Goal: Transaction & Acquisition: Purchase product/service

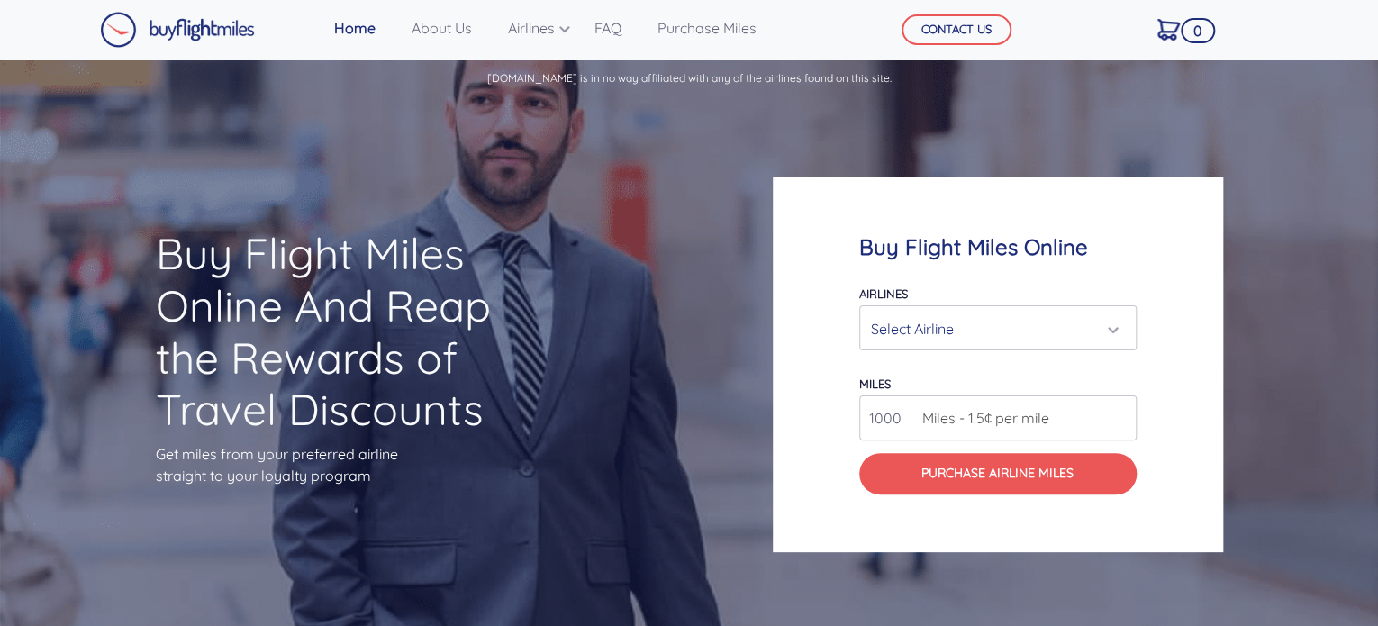
click at [890, 422] on input "1000" at bounding box center [997, 417] width 277 height 45
click at [983, 415] on span "Miles - 1.5¢ per mile" at bounding box center [981, 418] width 136 height 22
click at [1119, 413] on input "1002" at bounding box center [997, 417] width 277 height 45
click at [1121, 424] on input "1001" at bounding box center [997, 417] width 277 height 45
click at [1121, 424] on input "1000" at bounding box center [997, 417] width 277 height 45
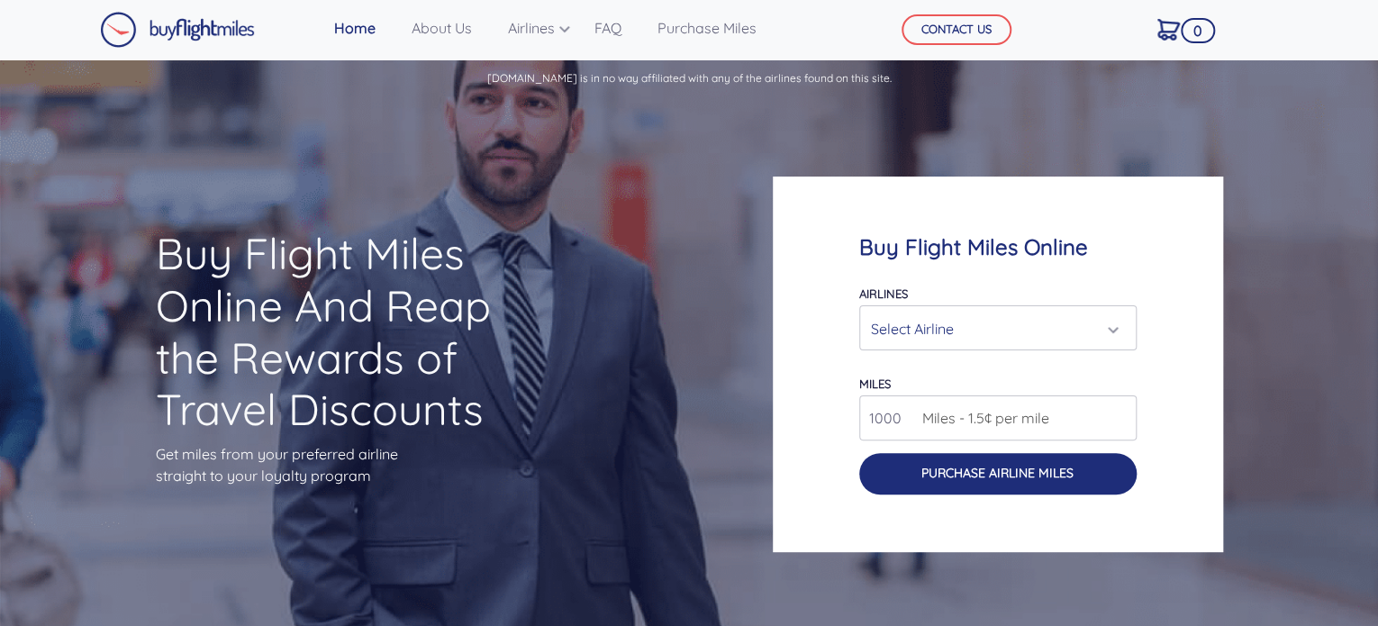
click at [1051, 466] on button "Purchase Airline Miles" at bounding box center [997, 473] width 277 height 41
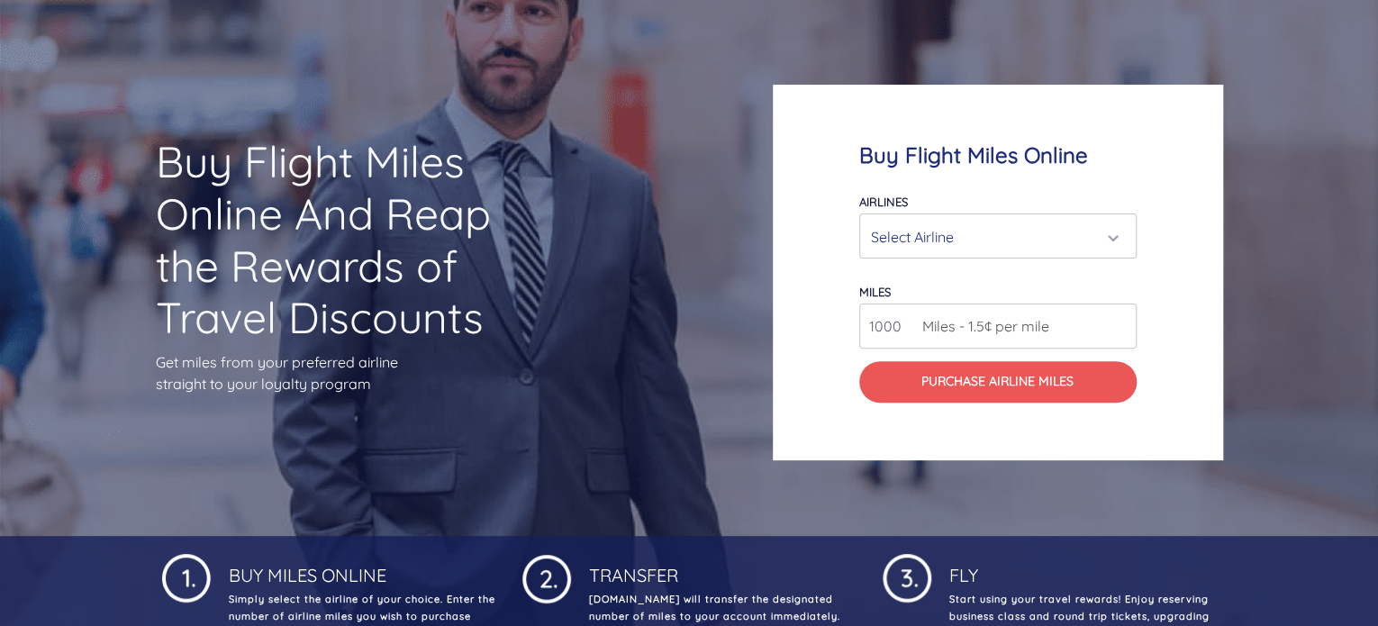
scroll to position [90, 0]
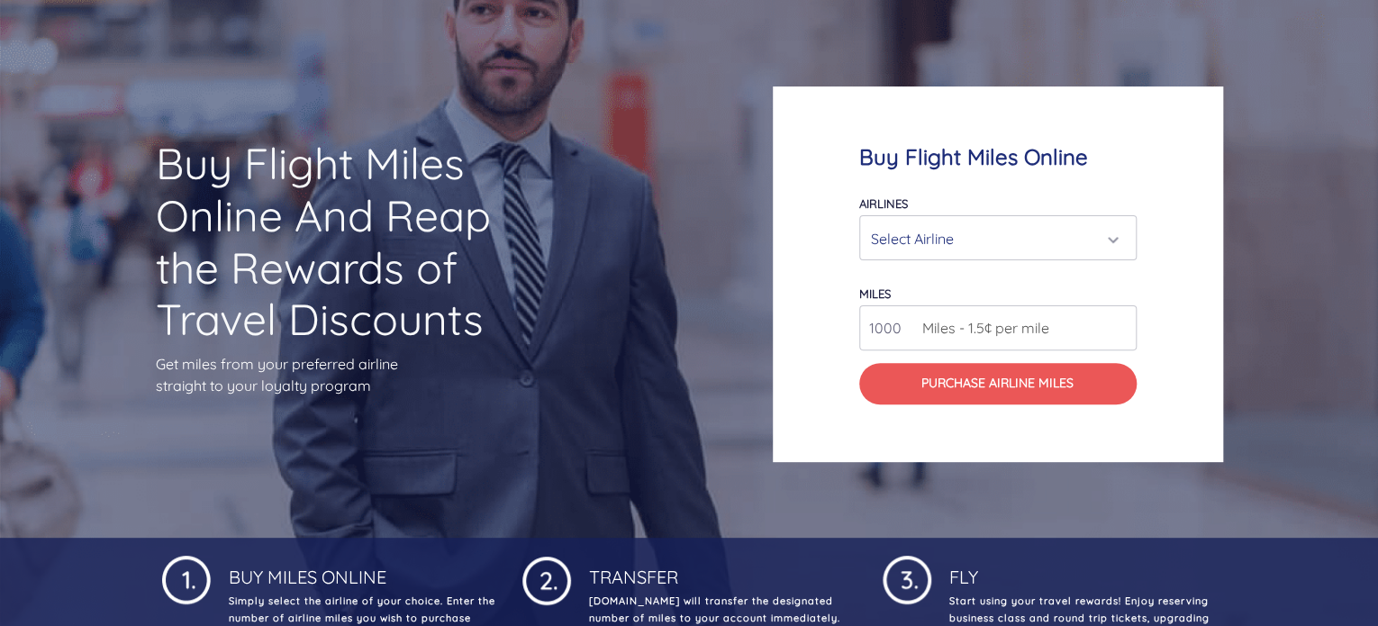
drag, startPoint x: 886, startPoint y: 331, endPoint x: 824, endPoint y: 331, distance: 62.2
click at [824, 331] on div "Buy Flight Miles Online Airlines Air Canada Aeroplan Air France/KLM Flying Blue…" at bounding box center [998, 274] width 450 height 376
drag, startPoint x: 898, startPoint y: 325, endPoint x: 814, endPoint y: 322, distance: 83.8
click at [814, 322] on div "Buy Flight Miles Online Airlines Air Canada Aeroplan Air France/KLM Flying Blue…" at bounding box center [998, 274] width 450 height 376
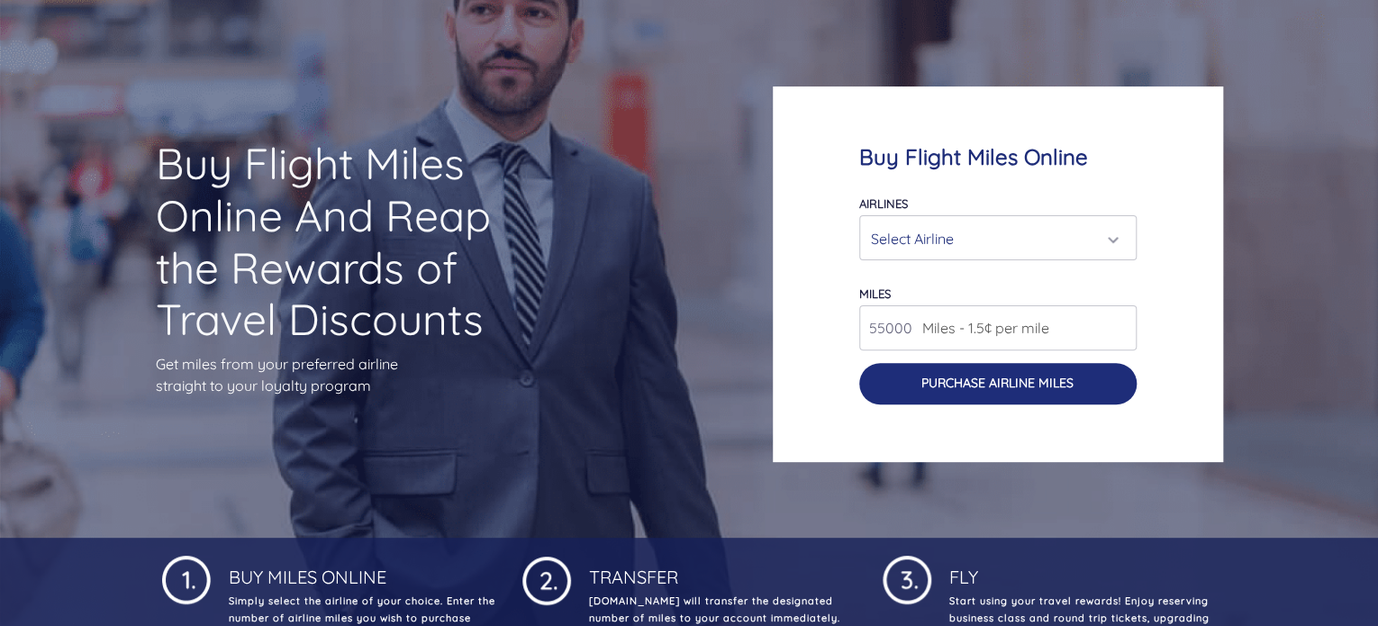
type input "55000"
click at [1072, 384] on button "Purchase Airline Miles" at bounding box center [997, 383] width 277 height 41
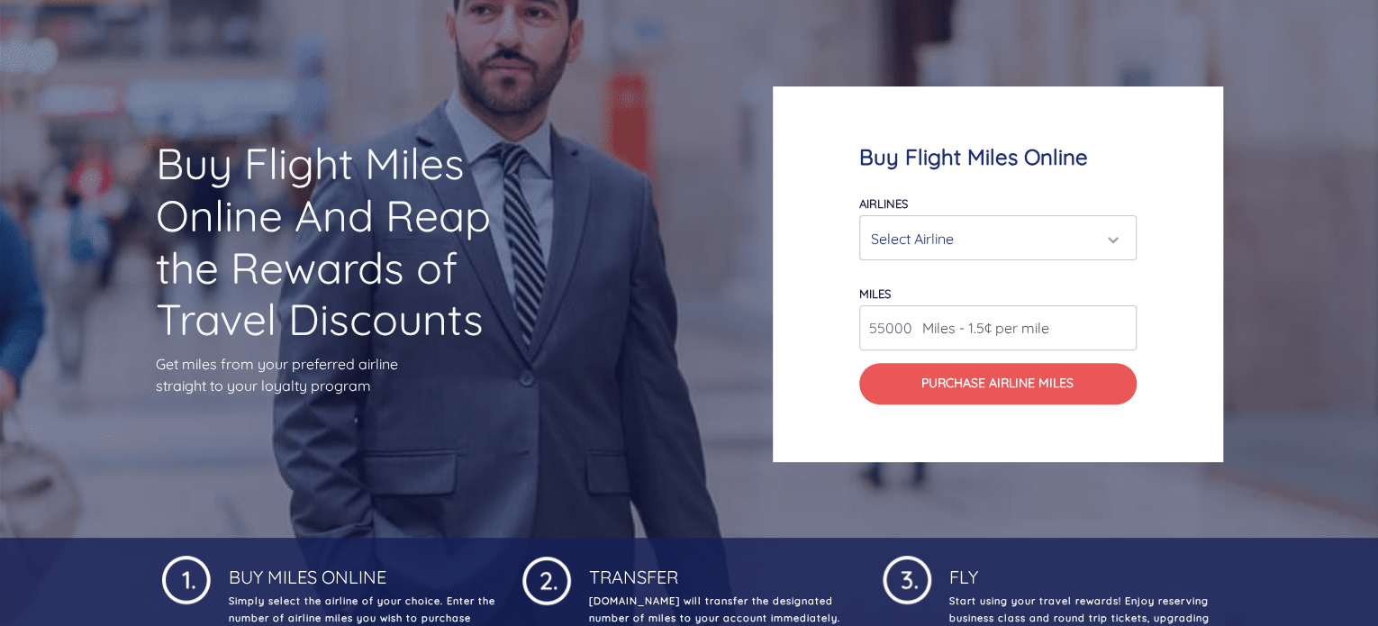
click at [997, 215] on button "Select Airline" at bounding box center [997, 237] width 277 height 45
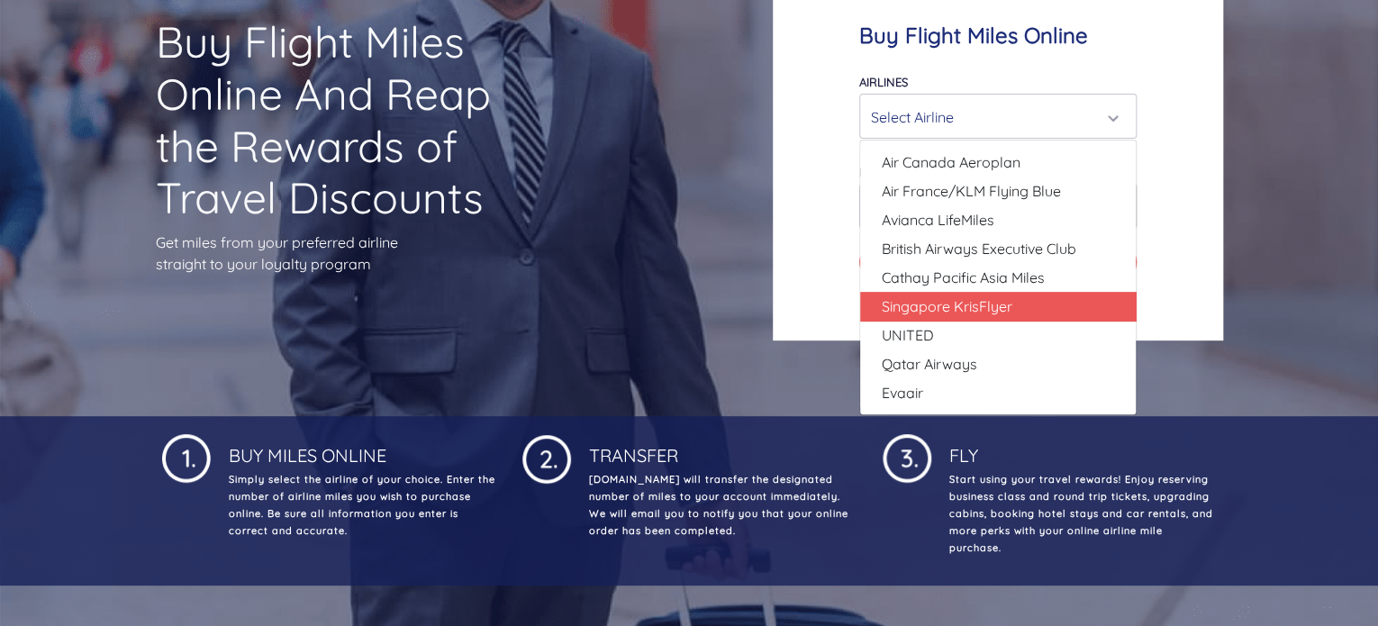
scroll to position [180, 0]
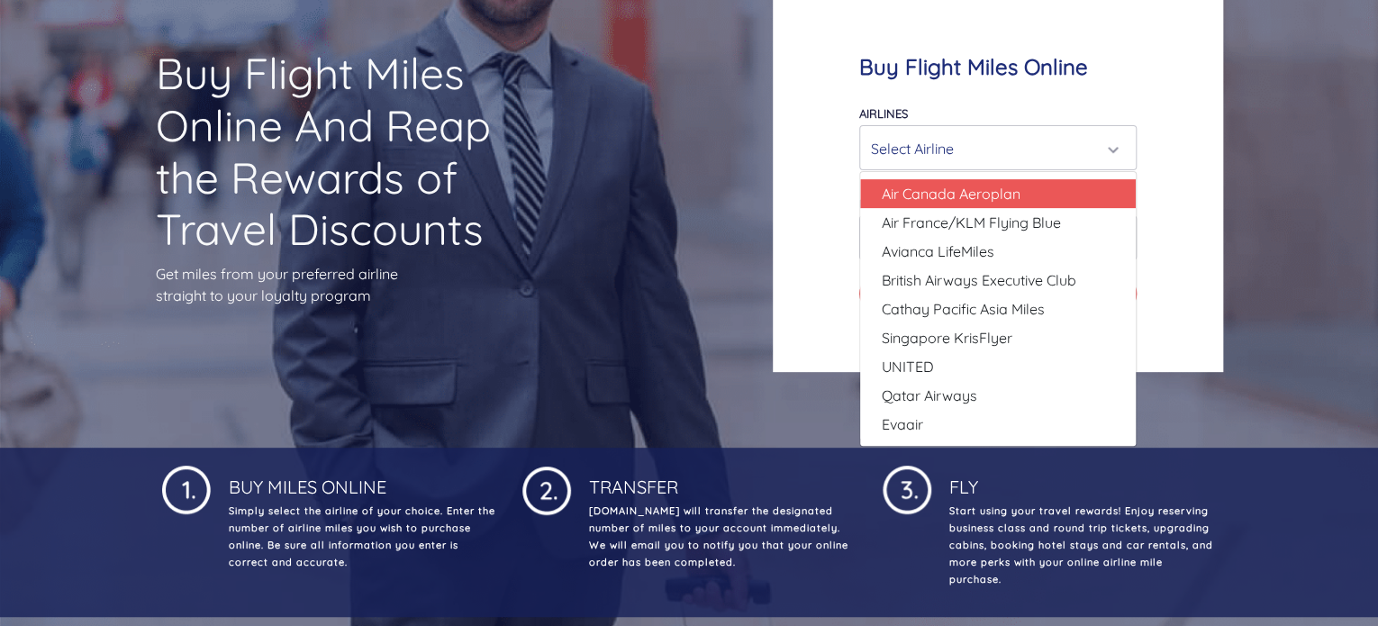
click at [1005, 186] on span "Air Canada Aeroplan" at bounding box center [951, 194] width 139 height 22
select select "Air Canada Aeroplan"
type input "80000"
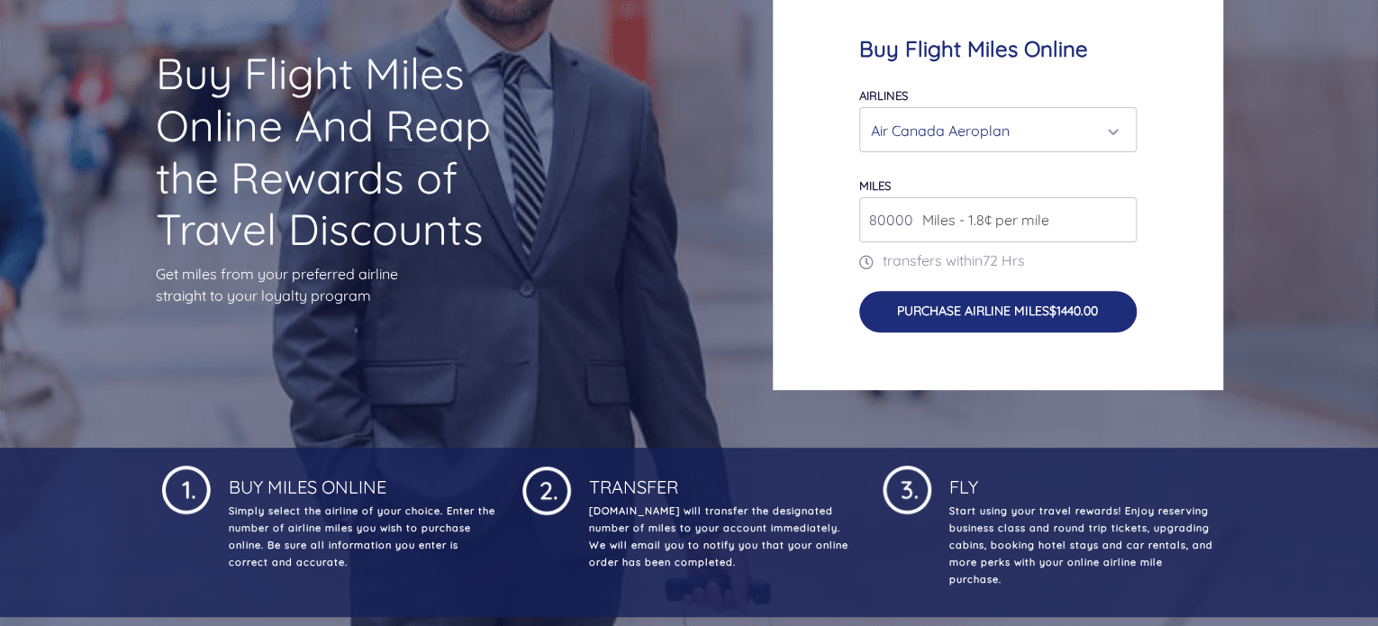
click at [1012, 316] on button "Purchase Airline Miles $1440.00" at bounding box center [997, 311] width 277 height 41
